Goal: Information Seeking & Learning: Learn about a topic

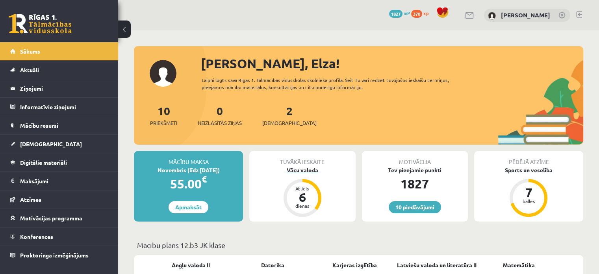
click at [295, 171] on div "Vācu valoda" at bounding box center [302, 170] width 106 height 8
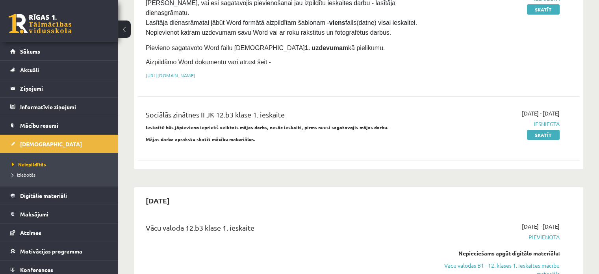
scroll to position [278, 0]
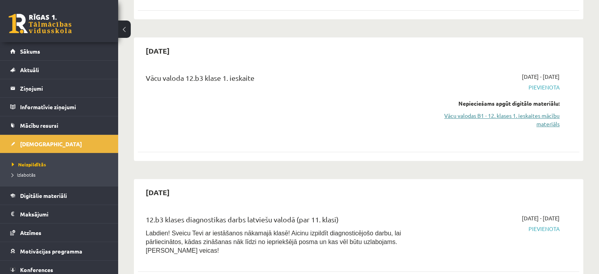
click at [468, 111] on link "Vācu valodas B1 - 12. klases 1. ieskaites mācību materiāls" at bounding box center [495, 119] width 130 height 17
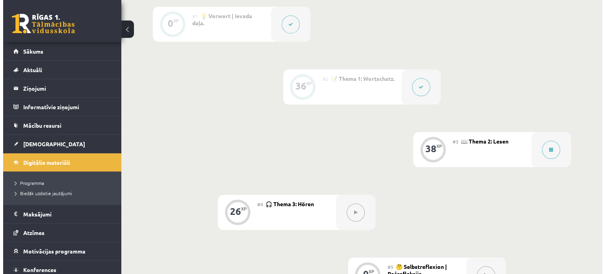
scroll to position [209, 0]
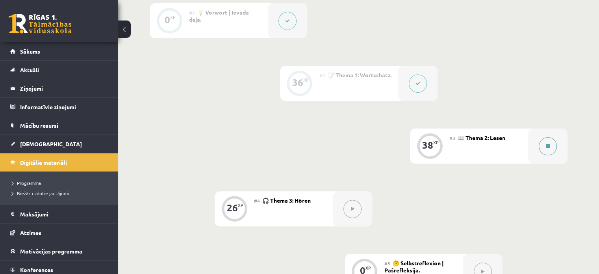
click at [552, 152] on button at bounding box center [548, 146] width 18 height 18
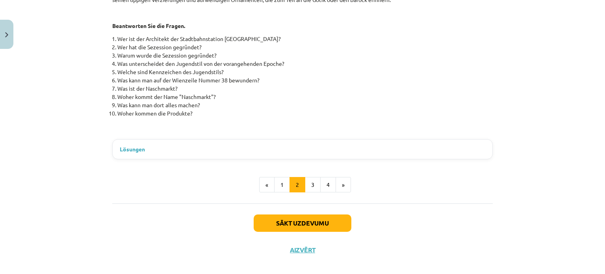
scroll to position [396, 0]
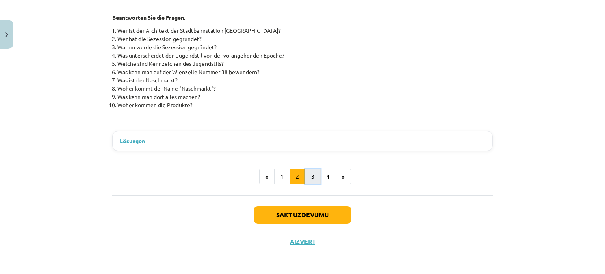
click at [306, 177] on button "3" at bounding box center [313, 177] width 16 height 16
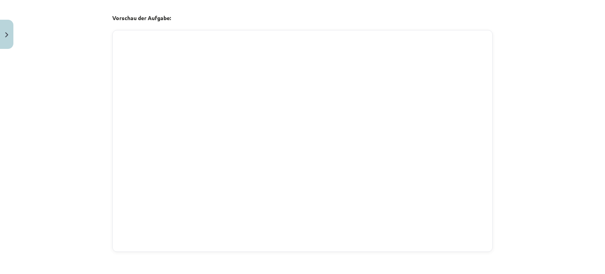
scroll to position [337, 0]
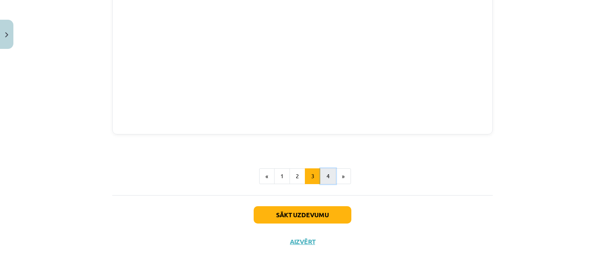
click at [320, 173] on button "4" at bounding box center [328, 176] width 16 height 16
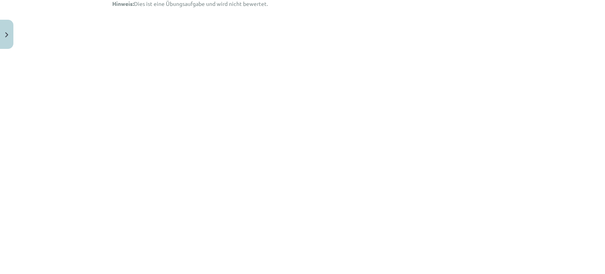
scroll to position [154, 0]
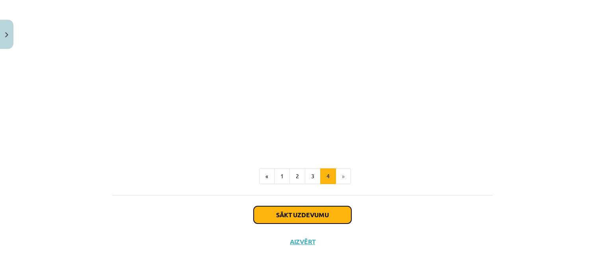
click at [314, 215] on button "Sākt uzdevumu" at bounding box center [303, 214] width 98 height 17
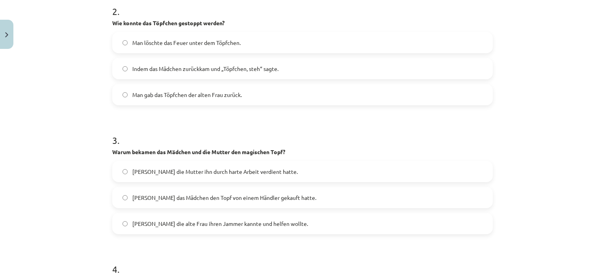
scroll to position [643, 0]
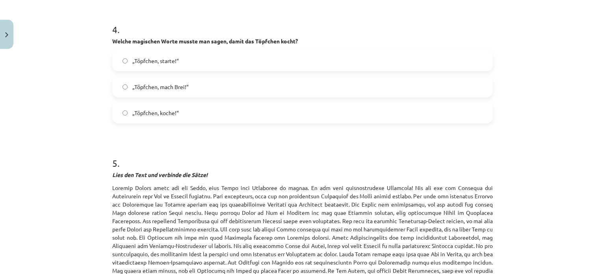
click at [124, 104] on label "„Töpfchen, koche!“" at bounding box center [302, 113] width 379 height 20
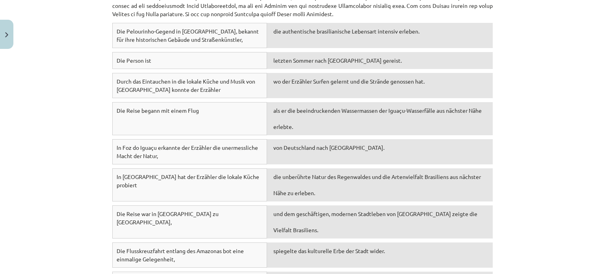
scroll to position [917, 0]
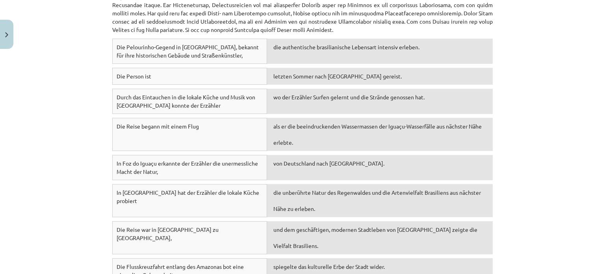
click at [202, 121] on div "Die Reise begann mit einem Flug" at bounding box center [189, 134] width 155 height 33
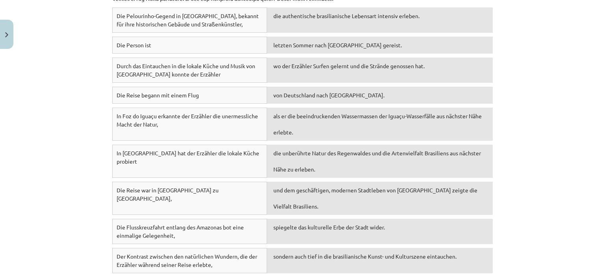
scroll to position [963, 0]
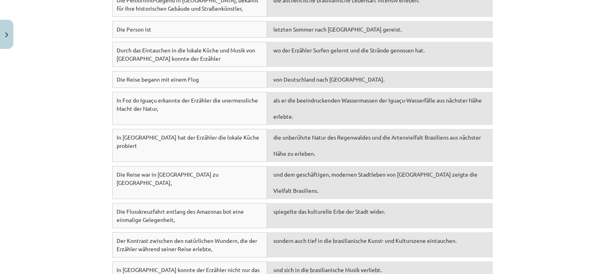
click at [315, 207] on div "spiegelte das kulturelle Erbe der Stadt wider." at bounding box center [380, 215] width 226 height 25
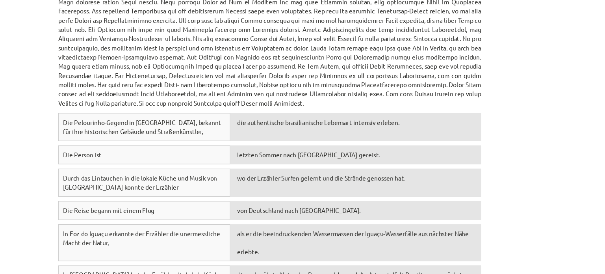
scroll to position [209, 0]
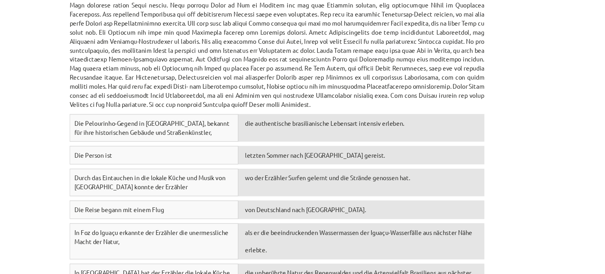
drag, startPoint x: 508, startPoint y: 216, endPoint x: 508, endPoint y: 236, distance: 20.1
click at [508, 236] on div "Mācību tēma: Vācu valodas b1 - 12. klases 1. ieskaites mācību materiāls #3 📖 Th…" at bounding box center [302, 137] width 605 height 274
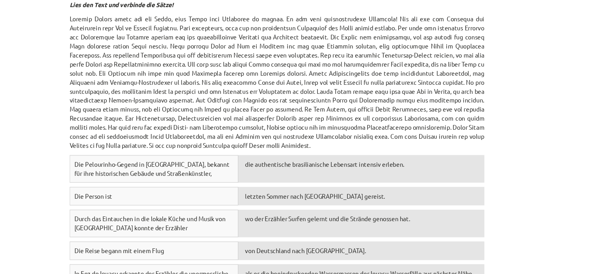
scroll to position [799, 0]
click at [551, 178] on div "Mācību tēma: Vācu valodas b1 - 12. klases 1. ieskaites mācību materiāls #3 📖 Th…" at bounding box center [302, 137] width 605 height 274
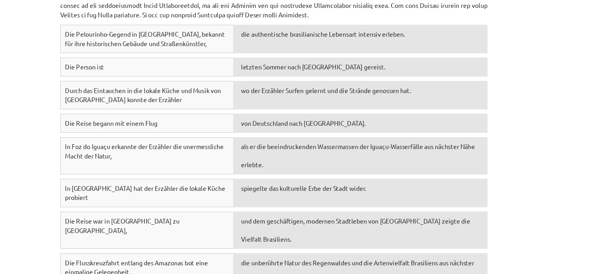
scroll to position [917, 0]
click at [573, 99] on div "Mācību tēma: Vācu valodas b1 - 12. klases 1. ieskaites mācību materiāls #3 📖 Th…" at bounding box center [302, 137] width 605 height 274
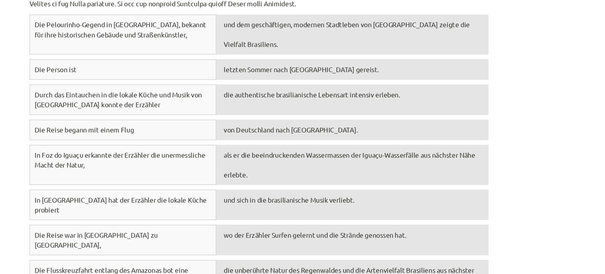
scroll to position [915, 0]
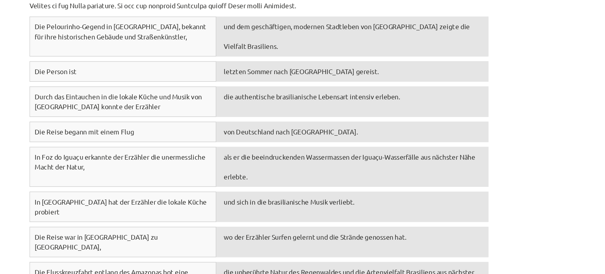
click at [440, 214] on div "Die Reise war in [GEOGRAPHIC_DATA] zu [GEOGRAPHIC_DATA], wo der Erzähler Surfen…" at bounding box center [302, 228] width 380 height 29
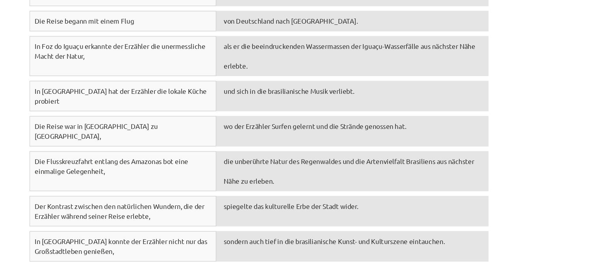
scroll to position [1015, 0]
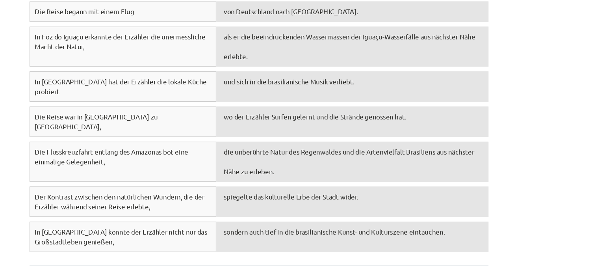
click at [324, 257] on button "Iesniegt" at bounding box center [303, 265] width 72 height 17
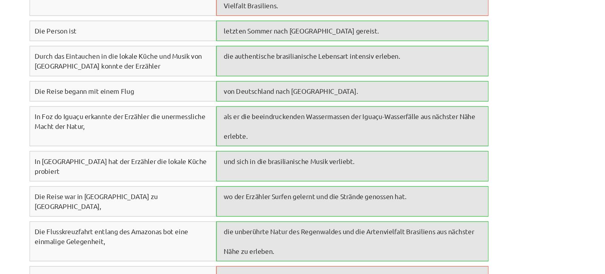
scroll to position [1065, 0]
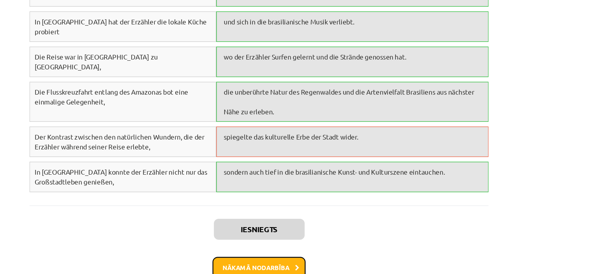
click at [319, 239] on button "Nākamā nodarbība" at bounding box center [302, 248] width 77 height 18
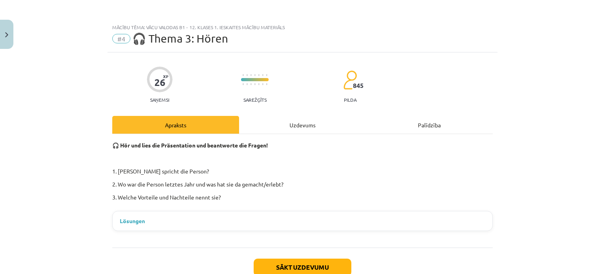
scroll to position [175, 0]
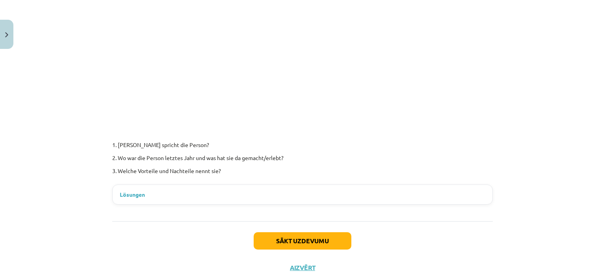
click at [134, 197] on span "Lösungen" at bounding box center [132, 194] width 25 height 8
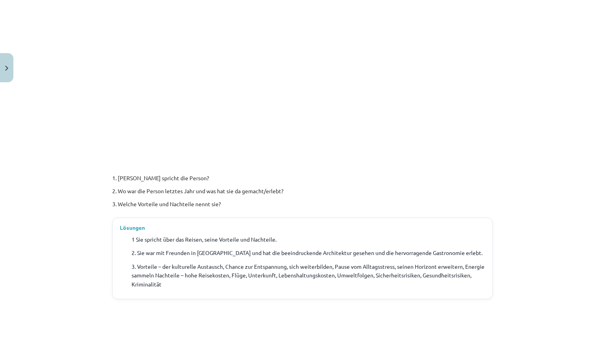
scroll to position [193, 0]
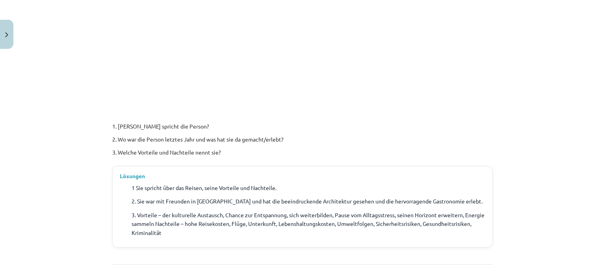
click at [125, 175] on span "Lösungen" at bounding box center [132, 176] width 25 height 8
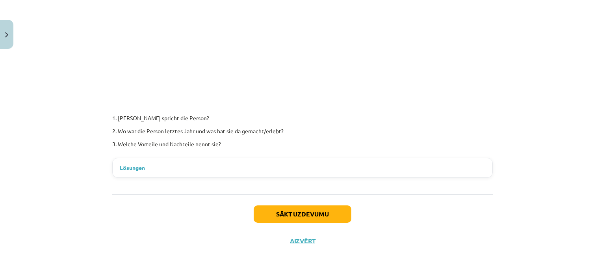
scroll to position [201, 0]
click at [332, 217] on button "Sākt uzdevumu" at bounding box center [303, 214] width 98 height 17
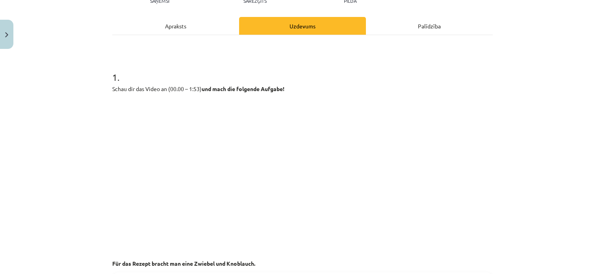
scroll to position [258, 0]
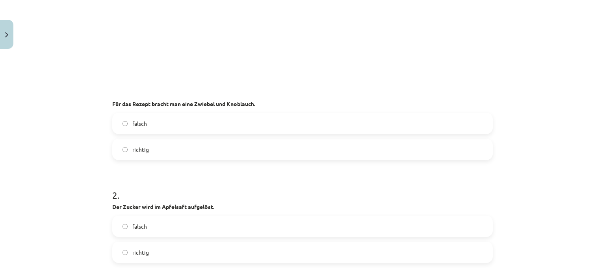
click at [180, 126] on label "falsch" at bounding box center [302, 123] width 379 height 20
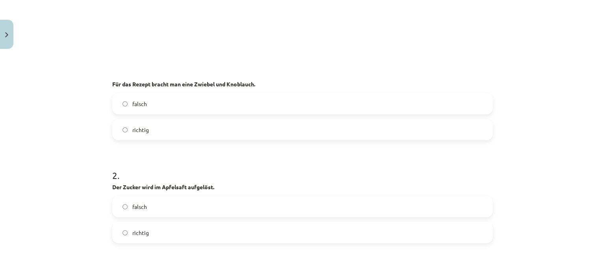
scroll to position [278, 0]
click at [224, 239] on label "richtig" at bounding box center [302, 233] width 379 height 20
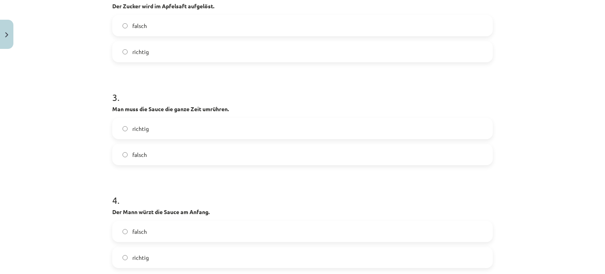
scroll to position [499, 0]
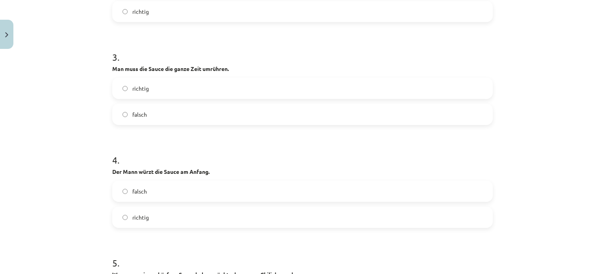
click at [198, 93] on label "richtig" at bounding box center [302, 88] width 379 height 20
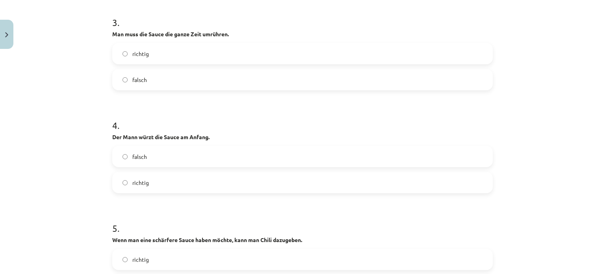
scroll to position [540, 0]
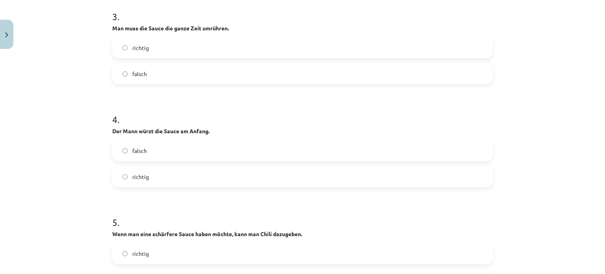
click at [212, 145] on label "falsch" at bounding box center [302, 151] width 379 height 20
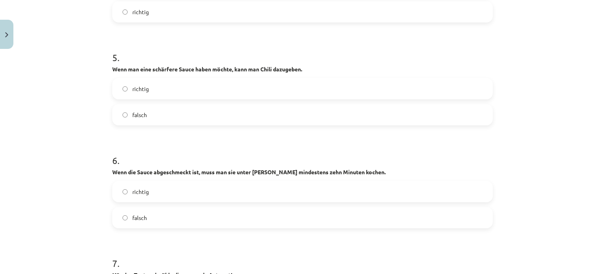
scroll to position [704, 0]
click at [178, 93] on label "richtig" at bounding box center [302, 89] width 379 height 20
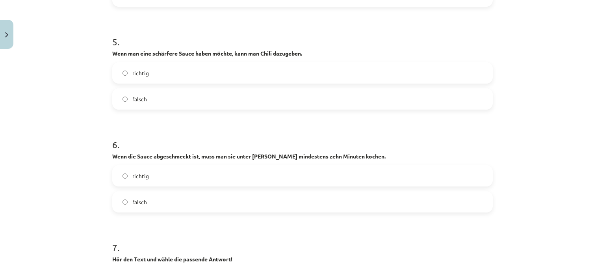
scroll to position [720, 0]
click at [195, 199] on label "falsch" at bounding box center [302, 201] width 379 height 20
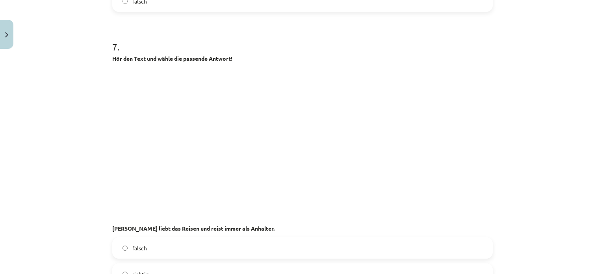
scroll to position [960, 0]
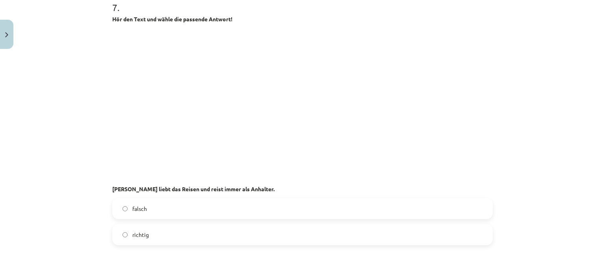
click at [286, 209] on label "falsch" at bounding box center [302, 209] width 379 height 20
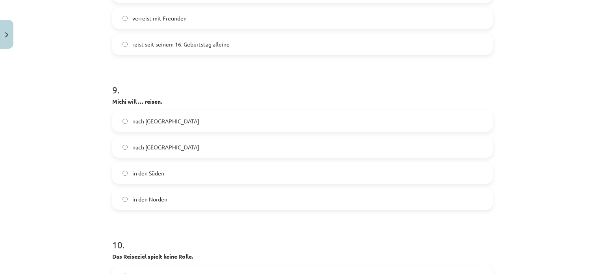
scroll to position [1278, 0]
click at [232, 169] on label "in den Süden" at bounding box center [302, 174] width 379 height 20
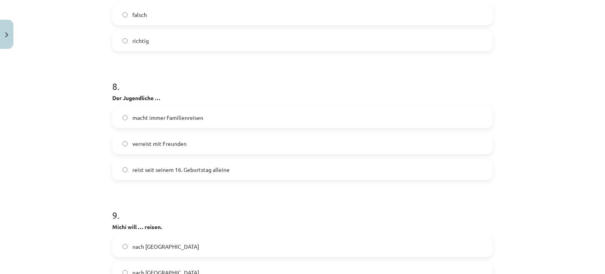
scroll to position [1153, 0]
click at [230, 163] on label "reist seit seinem 16. Geburtstag alleine" at bounding box center [302, 170] width 379 height 20
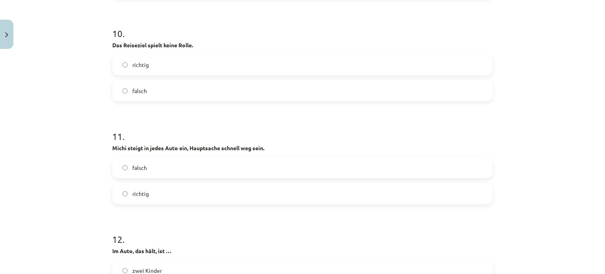
scroll to position [1487, 0]
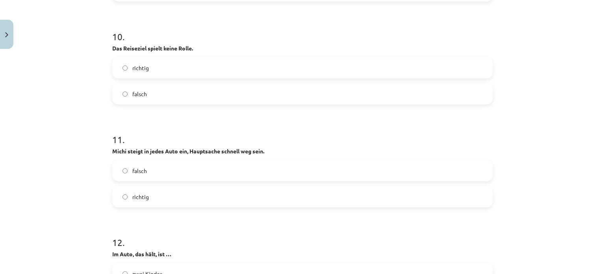
click at [217, 89] on label "falsch" at bounding box center [302, 94] width 379 height 20
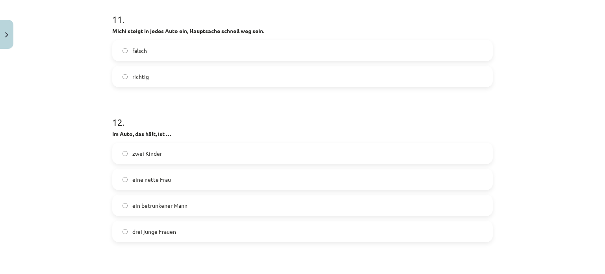
scroll to position [1607, 0]
click at [214, 203] on label "ein betrunkener Mann" at bounding box center [302, 205] width 379 height 20
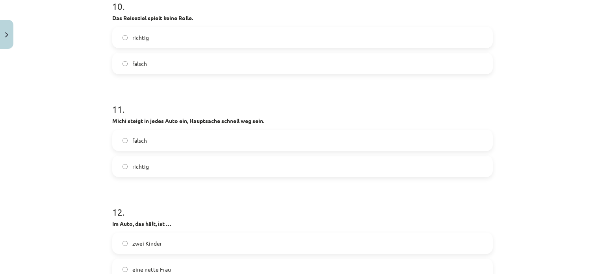
scroll to position [1517, 0]
click at [310, 32] on label "richtig" at bounding box center [302, 38] width 379 height 20
click at [358, 136] on label "falsch" at bounding box center [302, 140] width 379 height 20
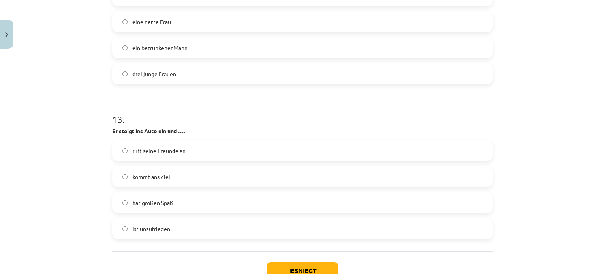
scroll to position [1764, 0]
click at [307, 202] on label "hat großen Spaß" at bounding box center [302, 203] width 379 height 20
click at [305, 264] on button "Iesniegt" at bounding box center [303, 270] width 72 height 17
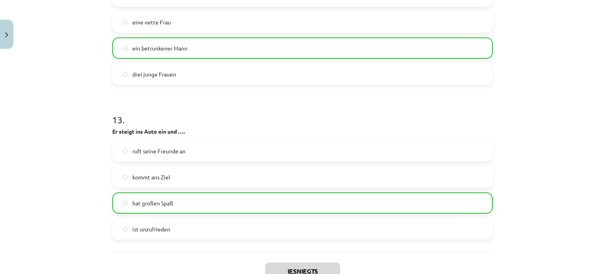
scroll to position [1846, 0]
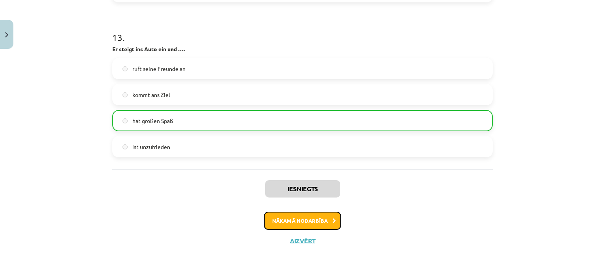
click at [319, 225] on button "Nākamā nodarbība" at bounding box center [302, 221] width 77 height 18
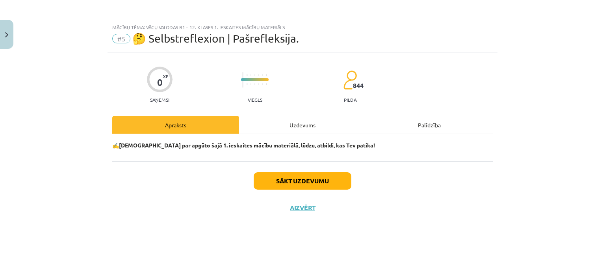
scroll to position [0, 0]
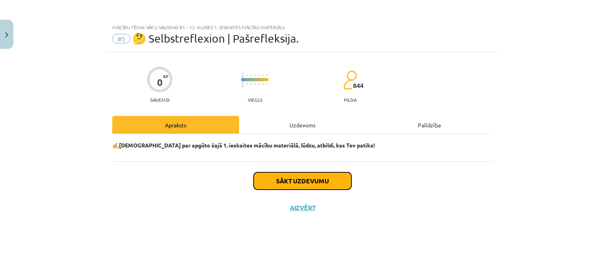
click at [293, 186] on button "Sākt uzdevumu" at bounding box center [303, 180] width 98 height 17
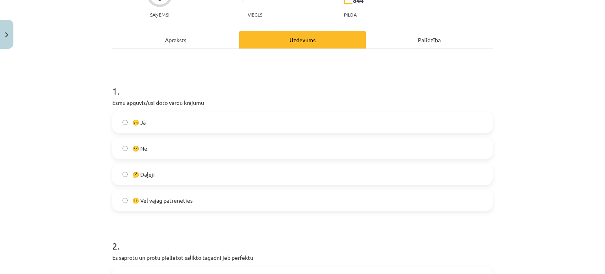
scroll to position [85, 0]
click at [195, 204] on label "🙂 Vēl vajag patrenēties" at bounding box center [302, 200] width 379 height 20
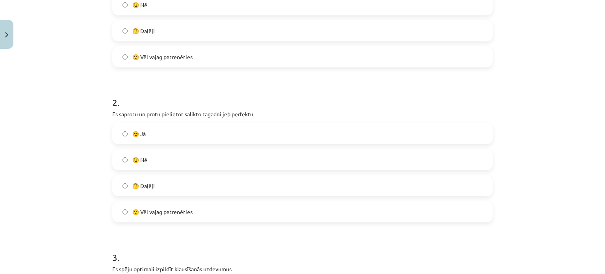
click at [195, 204] on label "🙂 Vēl vajag patrenēties" at bounding box center [302, 212] width 379 height 20
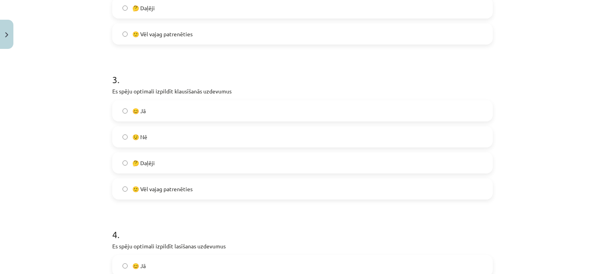
scroll to position [406, 0]
click at [185, 183] on label "🙂 Vēl vajag patrenēties" at bounding box center [302, 188] width 379 height 20
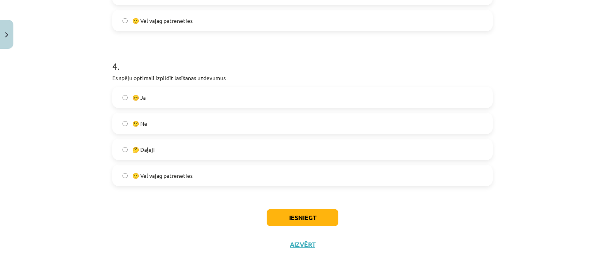
click at [176, 182] on label "🙂 Vēl vajag patrenēties" at bounding box center [302, 175] width 379 height 20
click at [175, 151] on label "🤔 Daļēji" at bounding box center [302, 149] width 379 height 20
click at [286, 218] on button "Iesniegt" at bounding box center [303, 217] width 72 height 17
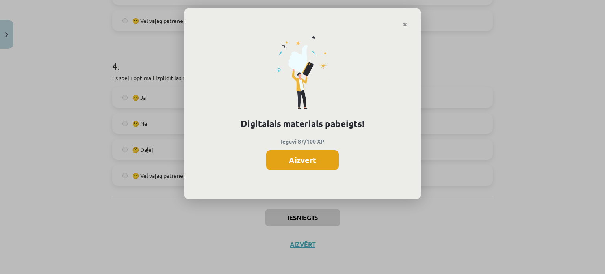
click at [301, 156] on button "Aizvērt" at bounding box center [302, 160] width 72 height 20
